Goal: Information Seeking & Learning: Learn about a topic

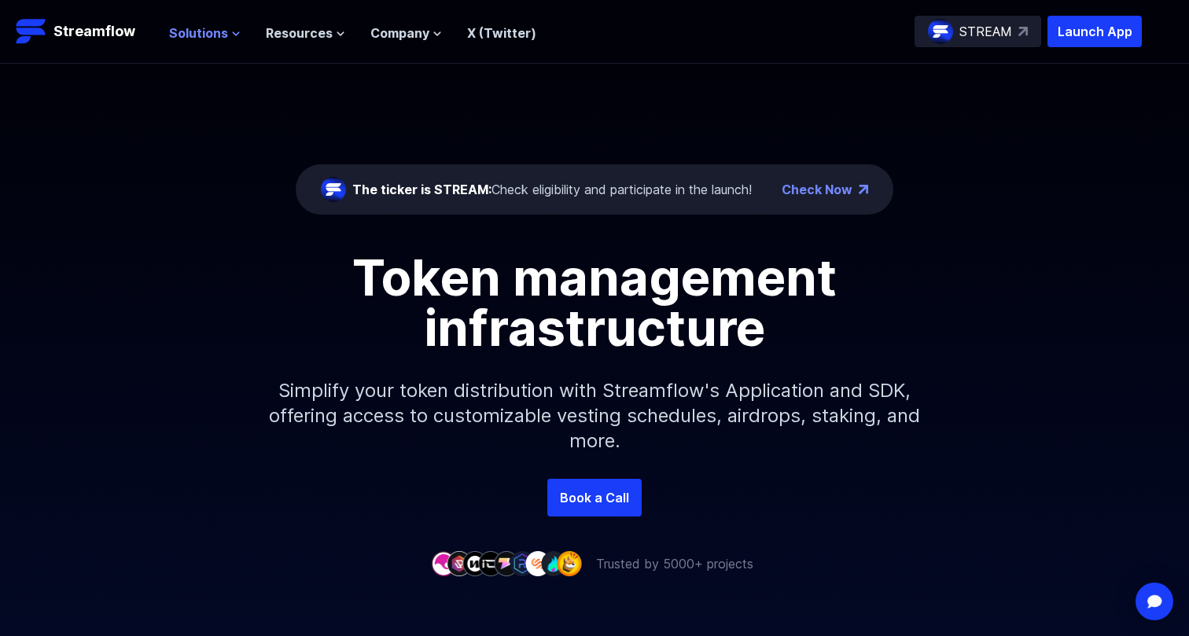
click at [207, 40] on span "Solutions" at bounding box center [198, 33] width 59 height 19
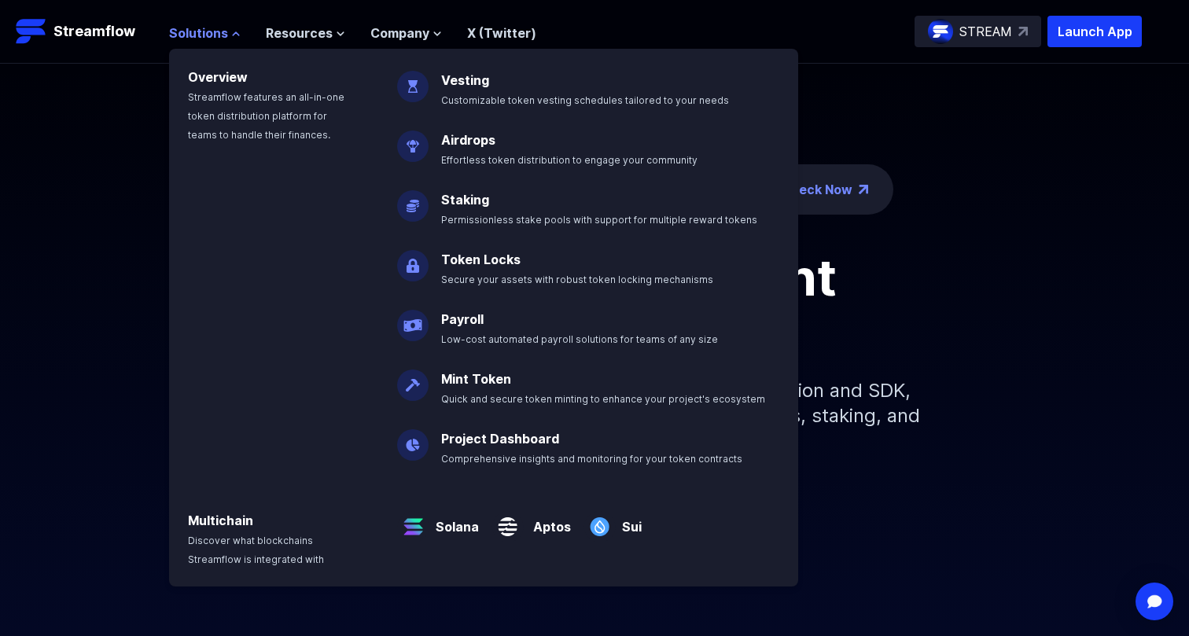
click at [197, 38] on span "Solutions" at bounding box center [198, 33] width 59 height 19
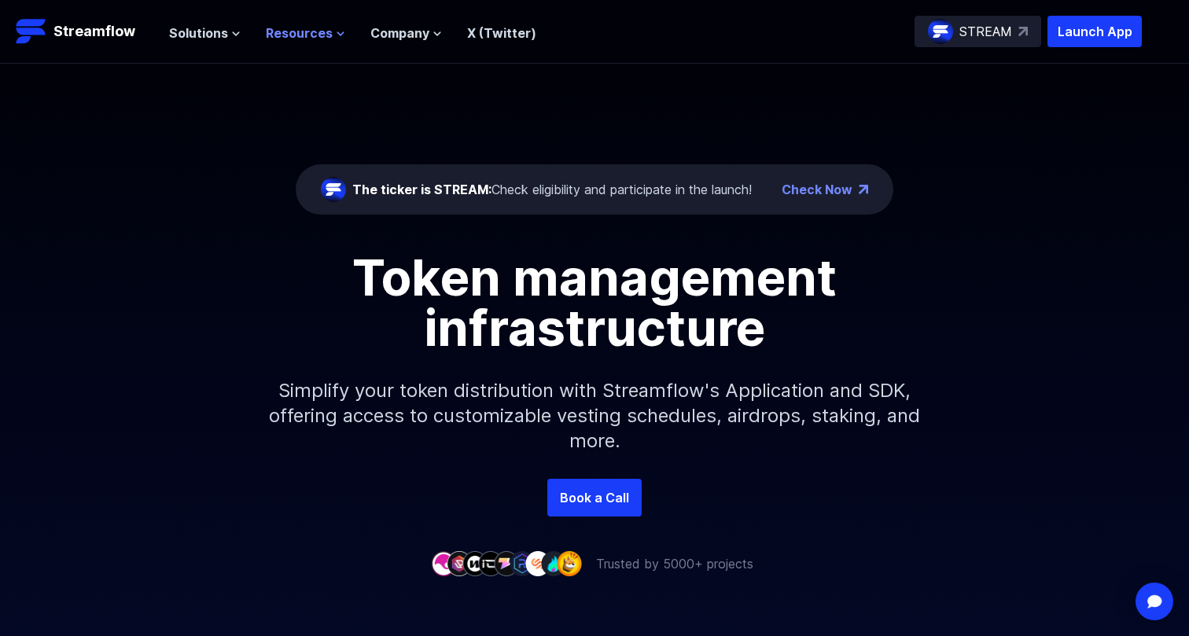
click at [274, 35] on span "Resources" at bounding box center [299, 33] width 67 height 19
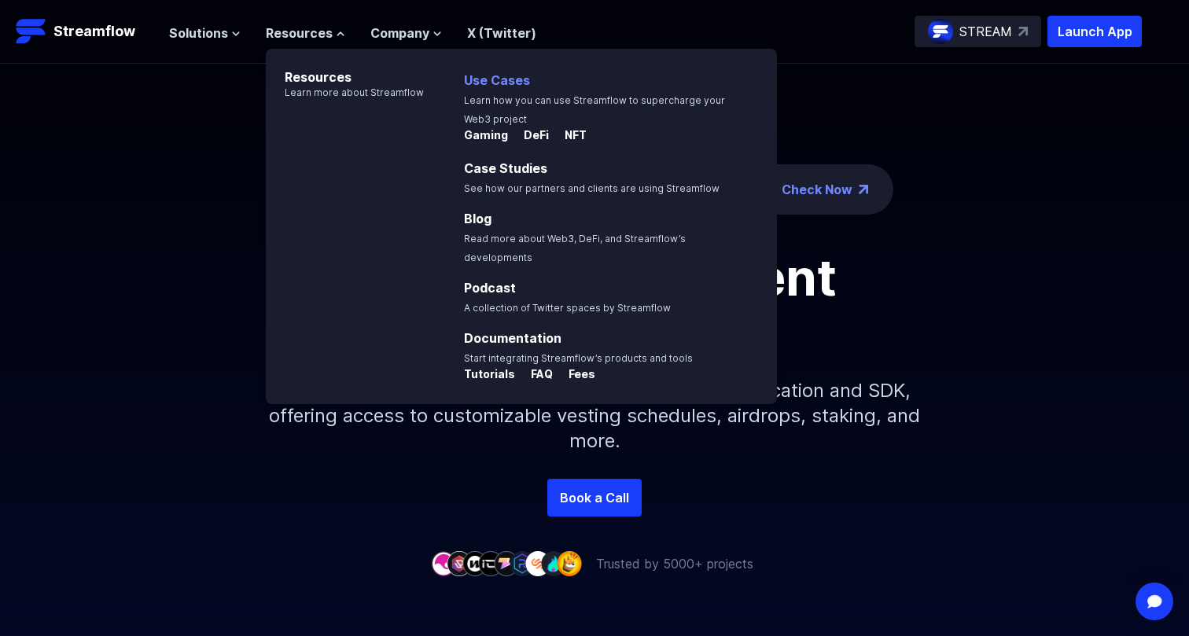
click at [497, 96] on span "Learn how you can use Streamflow to supercharge your Web3 project" at bounding box center [594, 109] width 261 height 31
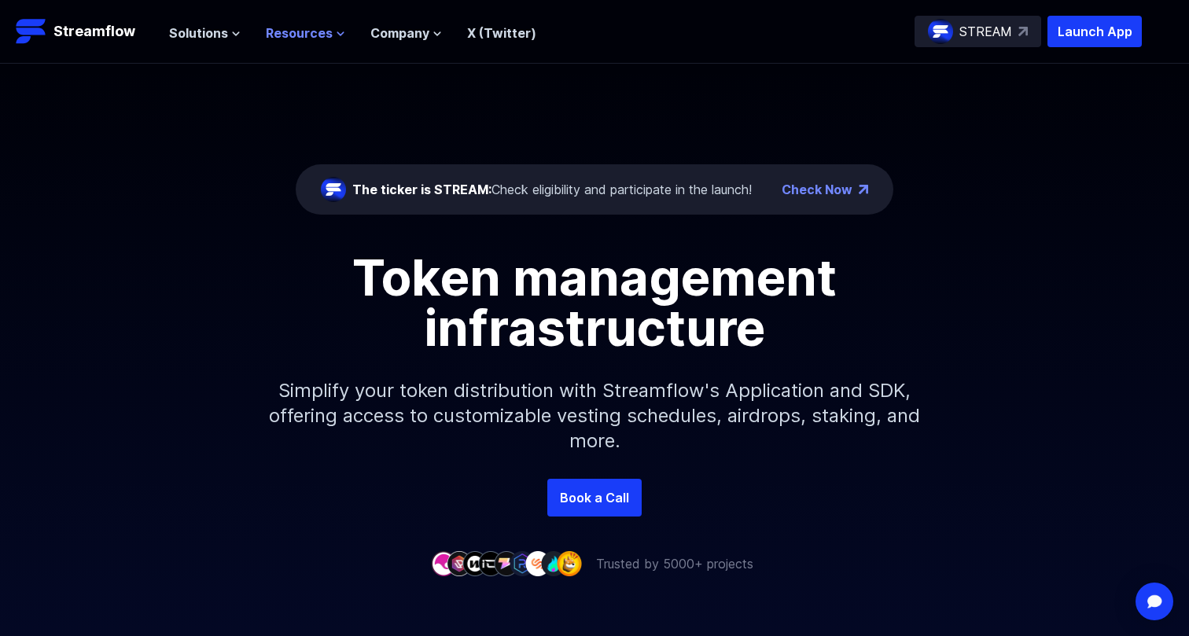
click at [289, 28] on span "Resources" at bounding box center [299, 33] width 67 height 19
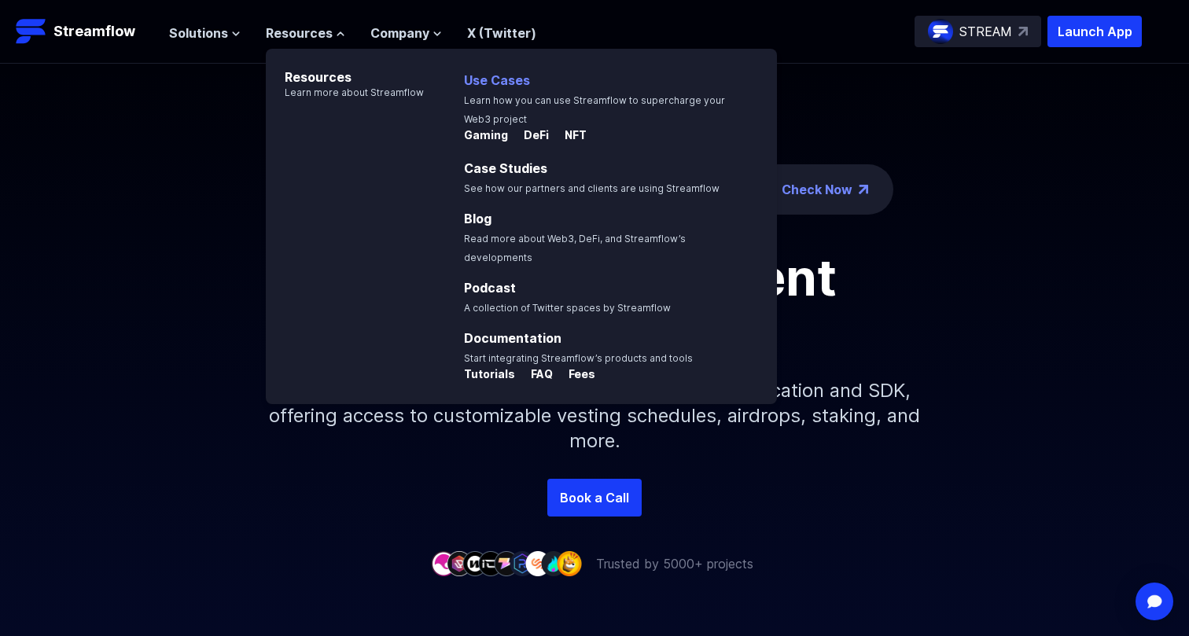
click at [516, 84] on link "Use Cases" at bounding box center [497, 80] width 66 height 16
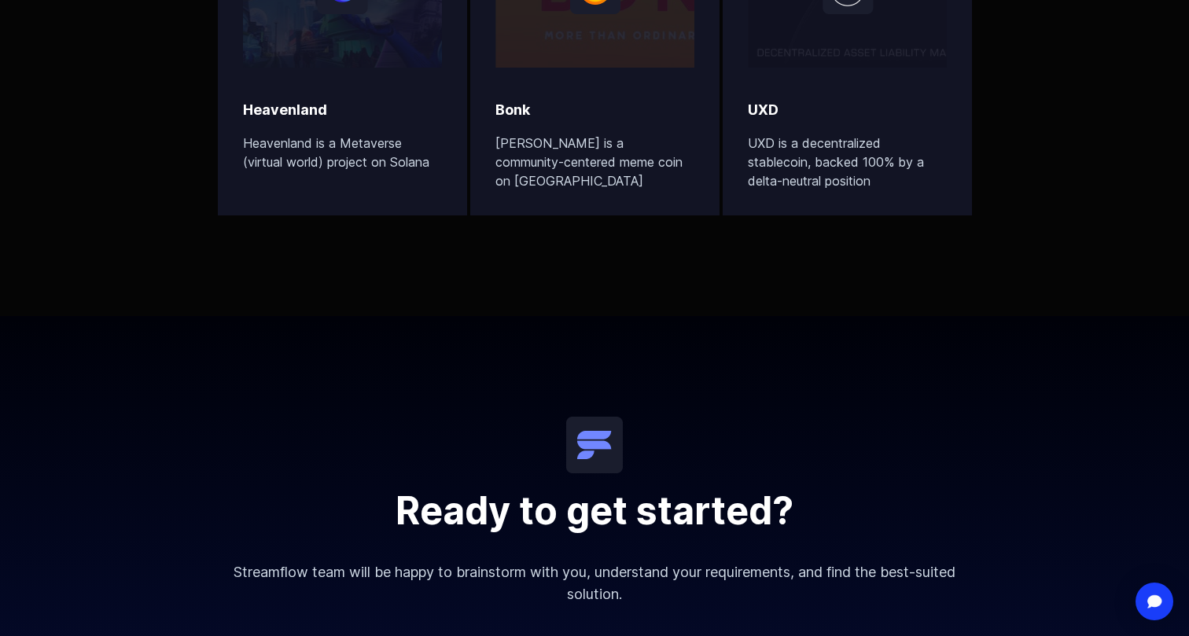
scroll to position [4016, 0]
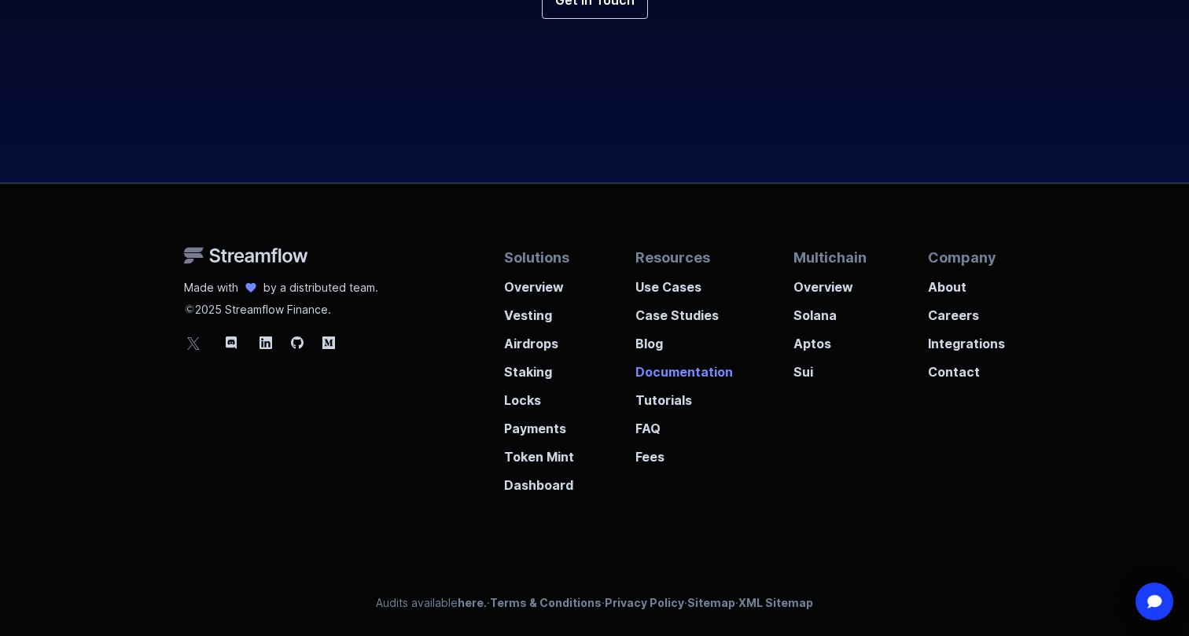
click at [702, 366] on p "Documentation" at bounding box center [683, 367] width 97 height 28
